Goal: Task Accomplishment & Management: Use online tool/utility

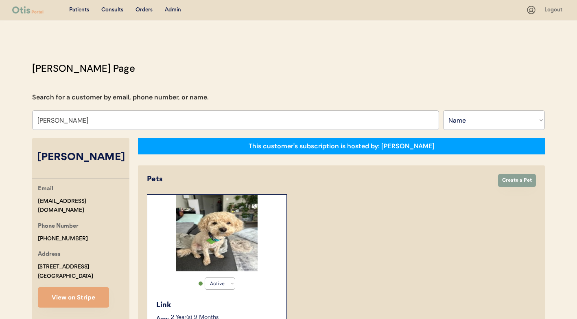
select select ""Name""
select select "true"
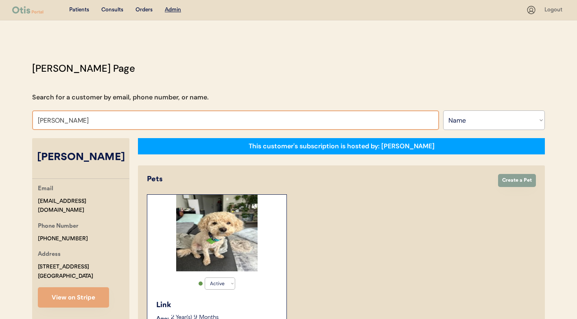
click at [82, 118] on input "Julisa Dixon" at bounding box center [235, 120] width 407 height 20
type input "c"
type input "mcbe"
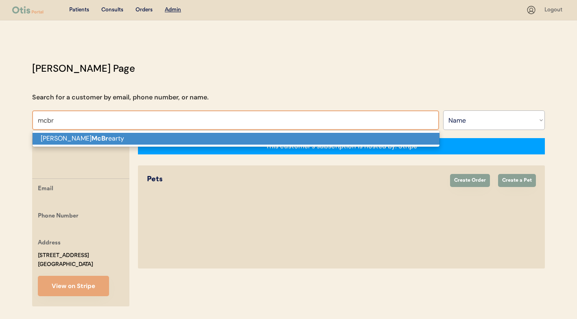
click at [92, 140] on strong "McBr" at bounding box center [100, 138] width 17 height 9
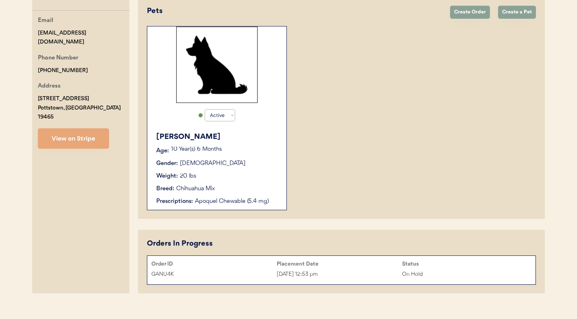
scroll to position [180, 0]
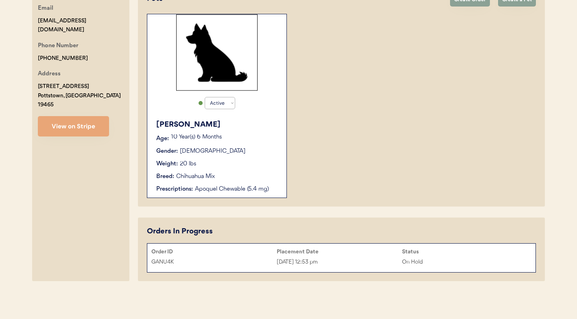
type input "Lisa McBrearty"
click at [385, 251] on div "Placement Date" at bounding box center [339, 251] width 125 height 7
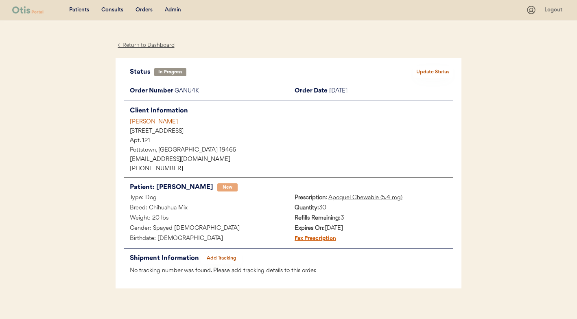
click at [156, 120] on div "[PERSON_NAME]" at bounding box center [292, 122] width 324 height 9
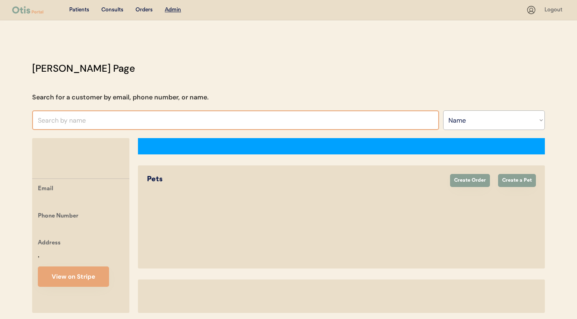
select select ""Name""
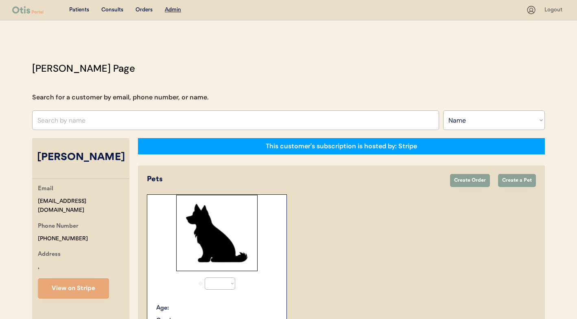
select select "true"
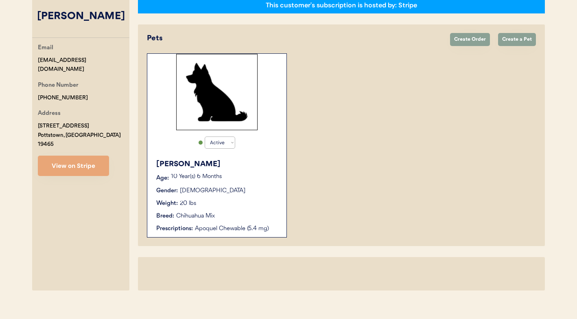
scroll to position [150, 0]
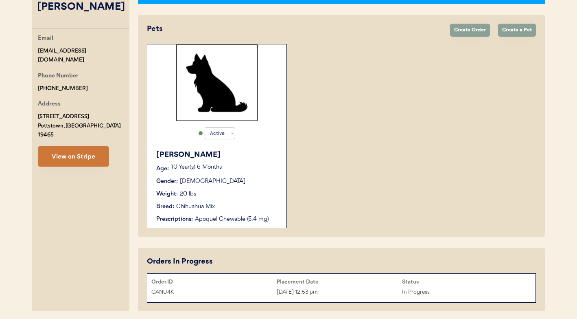
click at [93, 154] on button "View on Stripe" at bounding box center [73, 156] width 71 height 20
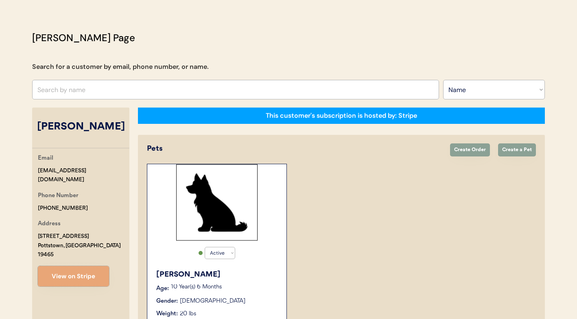
scroll to position [0, 0]
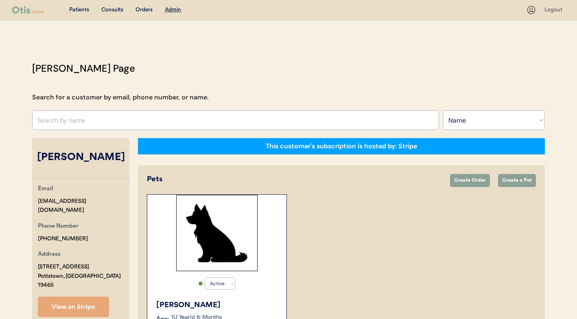
click at [120, 13] on div "Consults" at bounding box center [112, 10] width 22 height 8
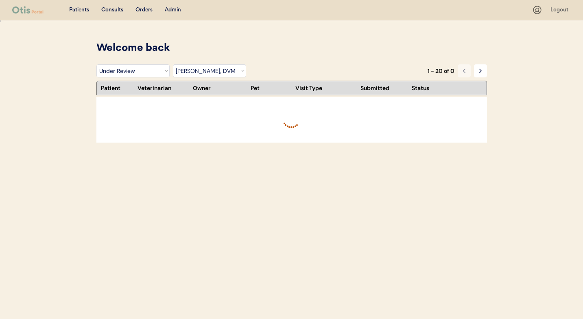
select select ""under_review""
select select ""dr__erin_belleville""
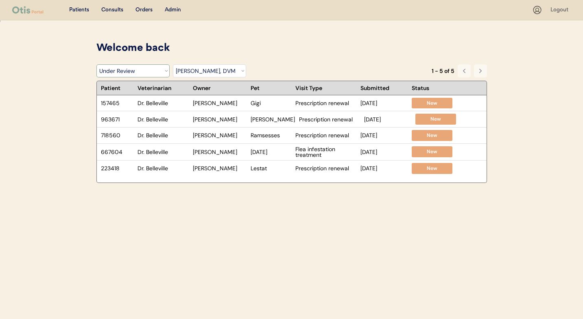
click at [118, 70] on select "Filter by Status Pending Photos Under Review Pending Video Call Video Call Sche…" at bounding box center [132, 70] width 73 height 13
select select ""pending_photos""
click at [96, 64] on select "Filter by Status Pending Photos Under Review Pending Video Call Video Call Sche…" at bounding box center [132, 70] width 73 height 13
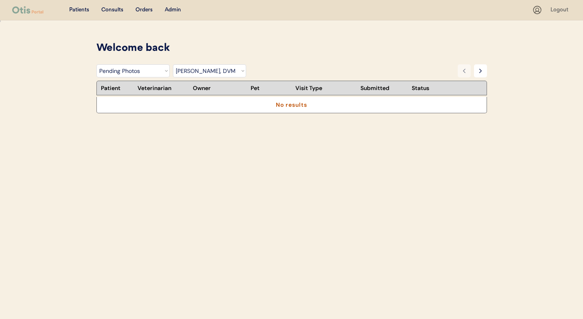
click at [132, 72] on select "Filter by Status Pending Photos Under Review Pending Video Call Video Call Sche…" at bounding box center [132, 70] width 73 height 13
click at [225, 70] on select "Filter by Veterinarian Dr. Erin Belleville, DVM Dr. Scott Perry, DVM Dr. Jamie …" at bounding box center [209, 70] width 73 height 13
select select ""BLANK_1427118194589""
click at [173, 64] on select "Filter by Veterinarian Dr. Erin Belleville, DVM Dr. Scott Perry, DVM Dr. Jamie …" at bounding box center [209, 70] width 73 height 13
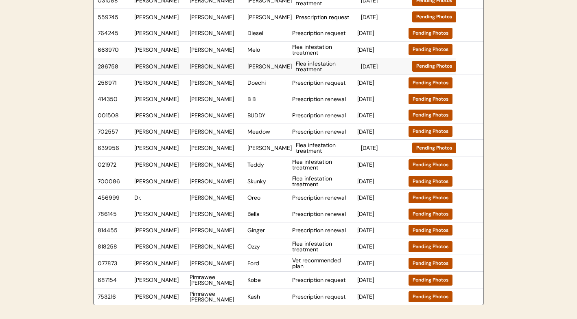
scroll to position [121, 0]
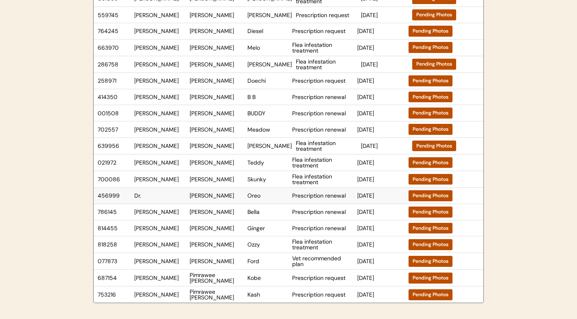
click at [270, 199] on div "456999 Dr. Jamie Potter Oreo Prescription renewal Sep 25, 2025 Pending Photos" at bounding box center [273, 196] width 359 height 16
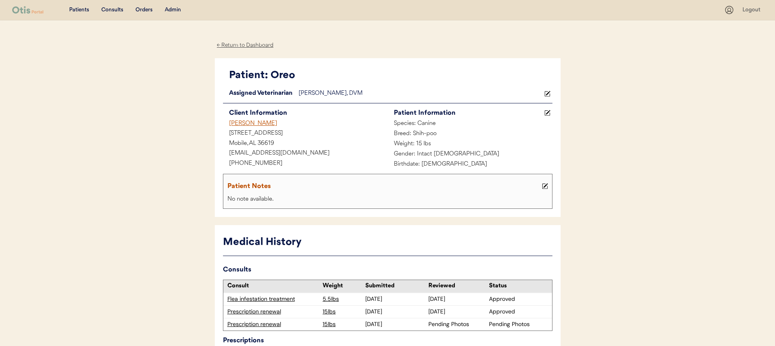
click at [106, 7] on div "Consults" at bounding box center [112, 10] width 22 height 8
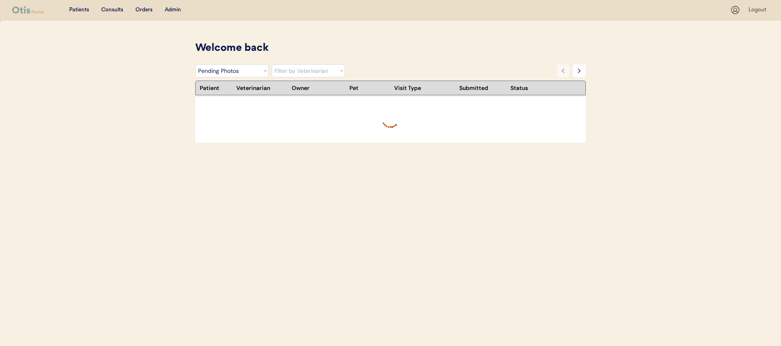
select select ""pending_photos""
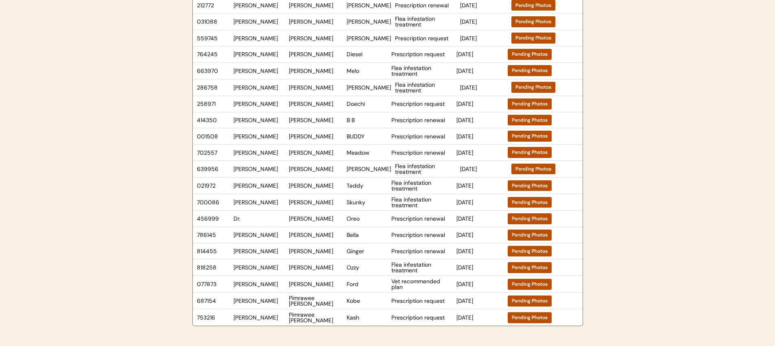
scroll to position [29, 0]
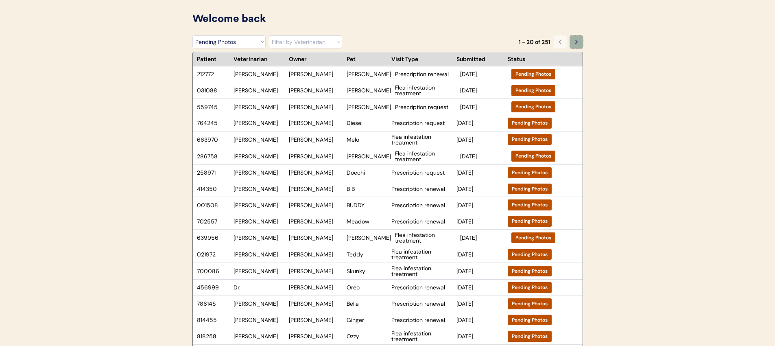
click at [578, 41] on icon at bounding box center [576, 42] width 7 height 7
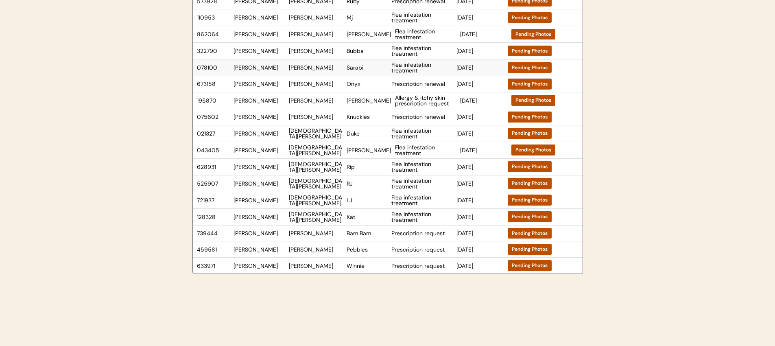
scroll to position [0, 0]
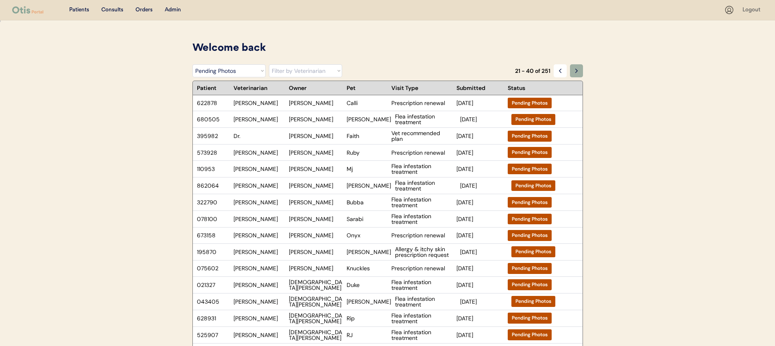
click at [576, 74] on icon at bounding box center [576, 71] width 7 height 7
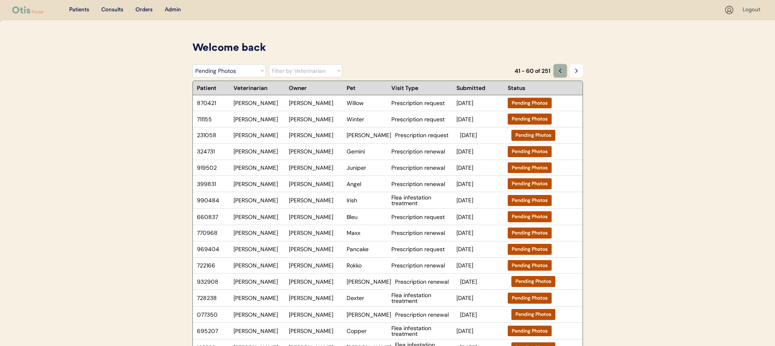
click at [561, 71] on icon at bounding box center [560, 71] width 7 height 7
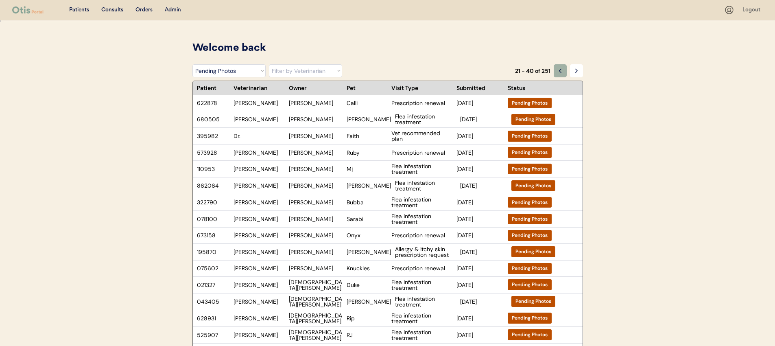
click at [558, 73] on icon at bounding box center [560, 71] width 7 height 7
